Goal: Information Seeking & Learning: Learn about a topic

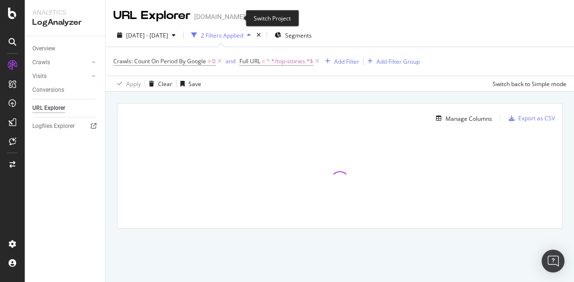
click at [249, 18] on icon "arrow-right-arrow-left" at bounding box center [252, 16] width 6 height 7
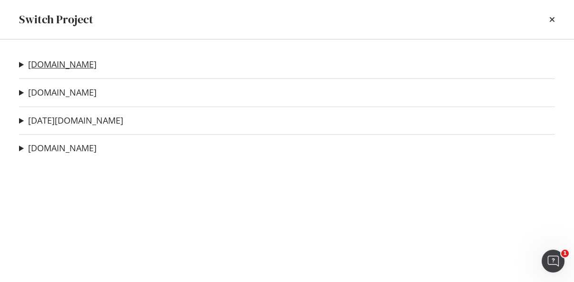
click at [60, 64] on link "[DOMAIN_NAME]" at bounding box center [62, 65] width 69 height 10
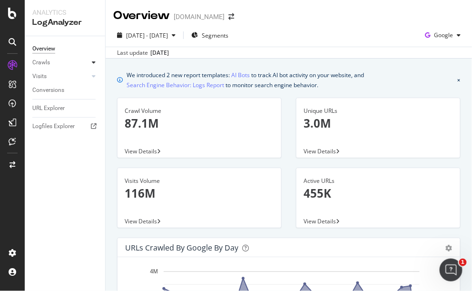
click at [92, 62] on icon at bounding box center [94, 63] width 4 height 6
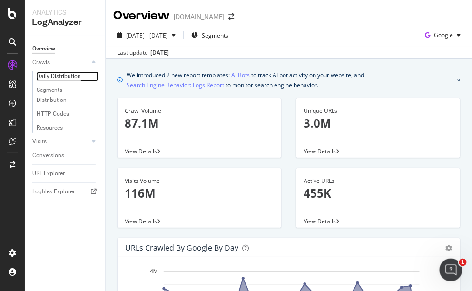
click at [60, 74] on div "Daily Distribution" at bounding box center [59, 76] width 44 height 10
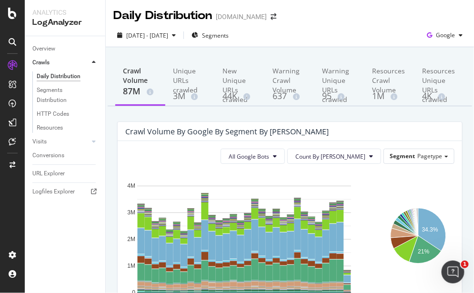
click at [374, 29] on div "[DATE] - [DATE] Segments Google" at bounding box center [290, 37] width 368 height 19
click at [223, 86] on div "New Unique URLs crawled" at bounding box center [239, 78] width 35 height 24
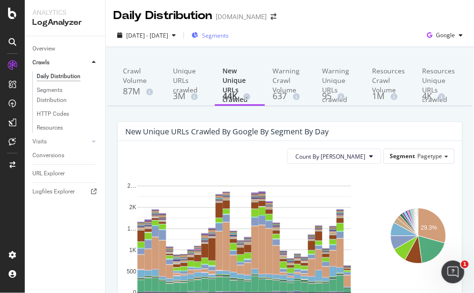
click at [229, 33] on span "Segments" at bounding box center [215, 35] width 27 height 8
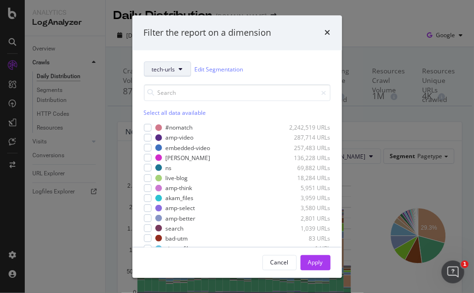
click at [170, 67] on span "tech-urls" at bounding box center [163, 69] width 23 height 8
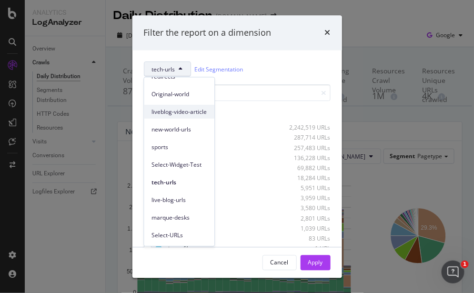
scroll to position [96, 0]
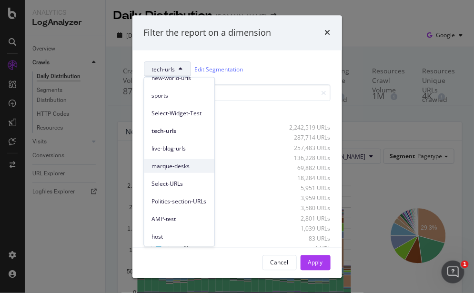
click at [181, 161] on span "marque-desks" at bounding box center [178, 165] width 55 height 9
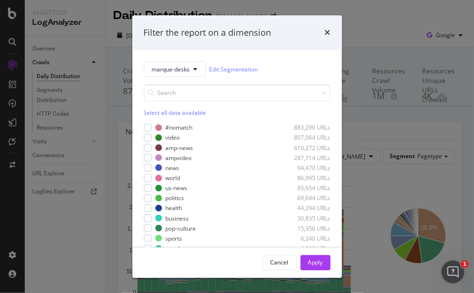
click at [159, 112] on div "Select all data available" at bounding box center [237, 113] width 187 height 8
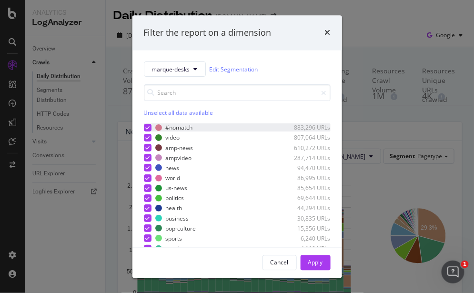
click at [146, 124] on div "modal" at bounding box center [148, 128] width 8 height 8
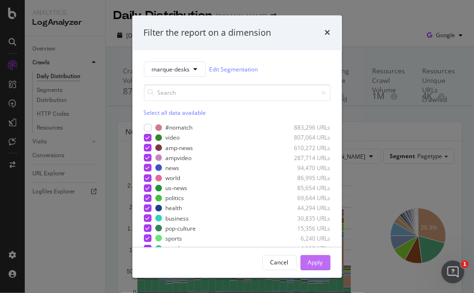
click at [315, 261] on div "Apply" at bounding box center [315, 262] width 15 height 8
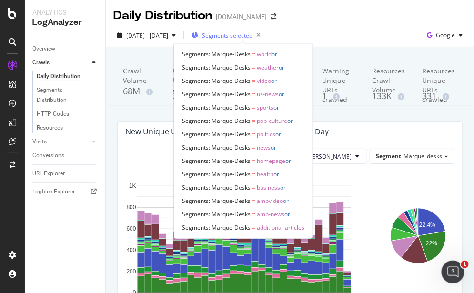
click at [252, 37] on span "Segments selected" at bounding box center [227, 35] width 50 height 8
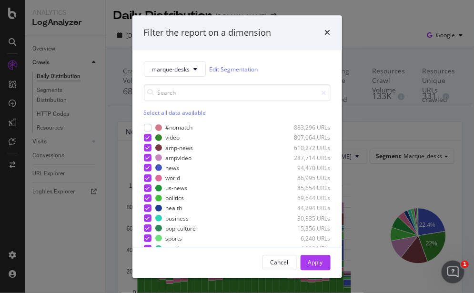
click at [163, 113] on div "Select all data available" at bounding box center [237, 113] width 187 height 8
click at [160, 110] on div "Unselect all data available" at bounding box center [237, 113] width 187 height 8
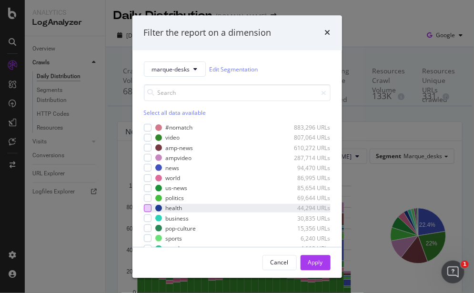
click at [149, 207] on div "modal" at bounding box center [148, 209] width 8 height 8
click at [319, 262] on div "Apply" at bounding box center [315, 262] width 15 height 8
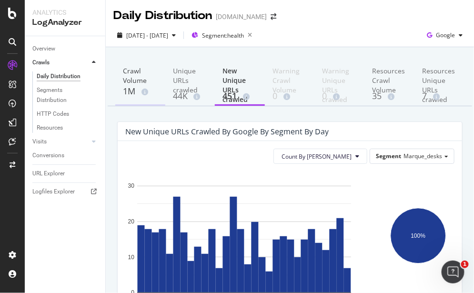
click at [130, 81] on div "Crawl Volume" at bounding box center [140, 75] width 35 height 19
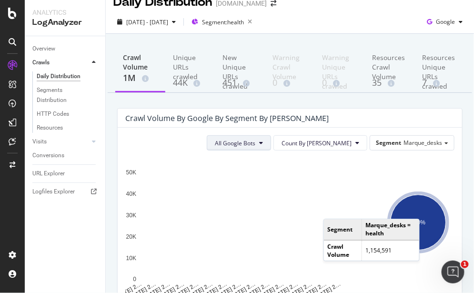
scroll to position [7, 0]
